Goal: Entertainment & Leisure: Consume media (video, audio)

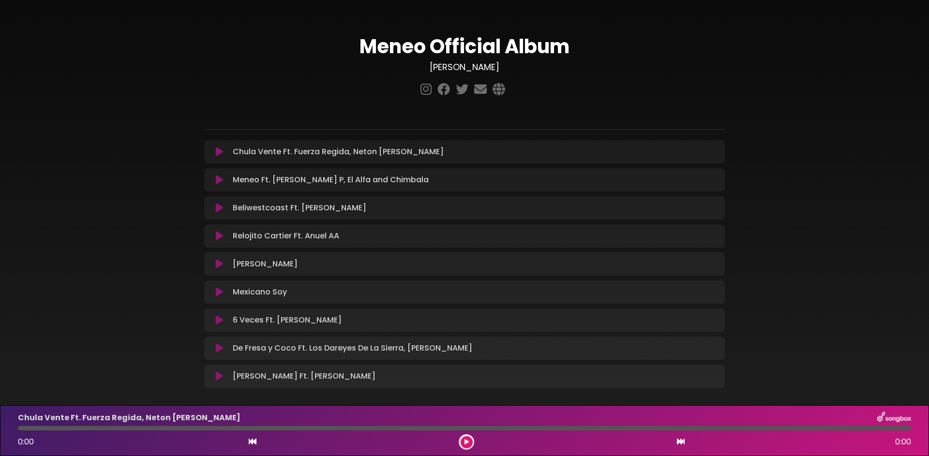
click at [453, 148] on div "Chula Vente Ft. Fuerza Regida, Neton [PERSON_NAME] Loading Track..." at bounding box center [474, 152] width 490 height 12
click at [281, 150] on p "Chula Vente Ft. Fuerza Regida, Neton [PERSON_NAME] Loading Track..." at bounding box center [338, 152] width 211 height 12
click at [423, 148] on div "Chula Vente Ft. Fuerza Regida, Neton [PERSON_NAME] Loading Track..." at bounding box center [474, 152] width 490 height 12
click at [221, 149] on icon at bounding box center [219, 152] width 7 height 10
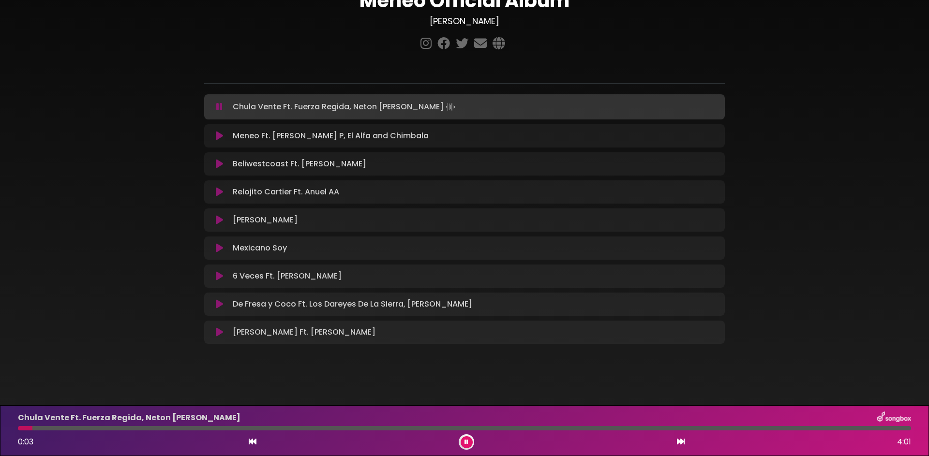
scroll to position [46, 0]
click at [464, 445] on button at bounding box center [466, 442] width 12 height 12
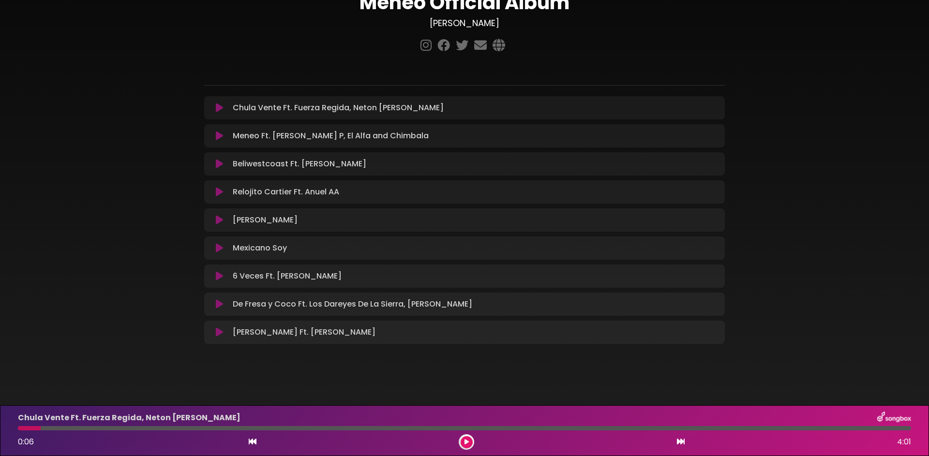
scroll to position [44, 0]
